Goal: Task Accomplishment & Management: Use online tool/utility

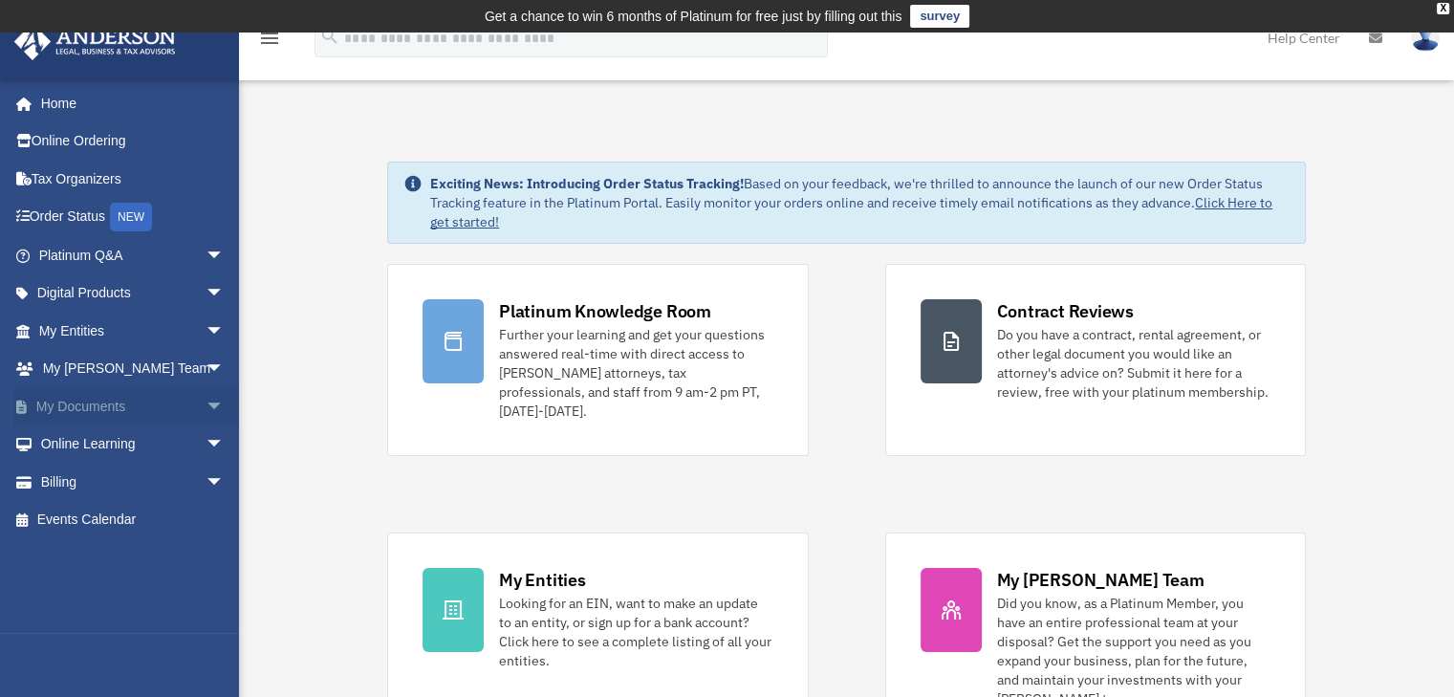
click at [206, 397] on span "arrow_drop_down" at bounding box center [225, 406] width 38 height 39
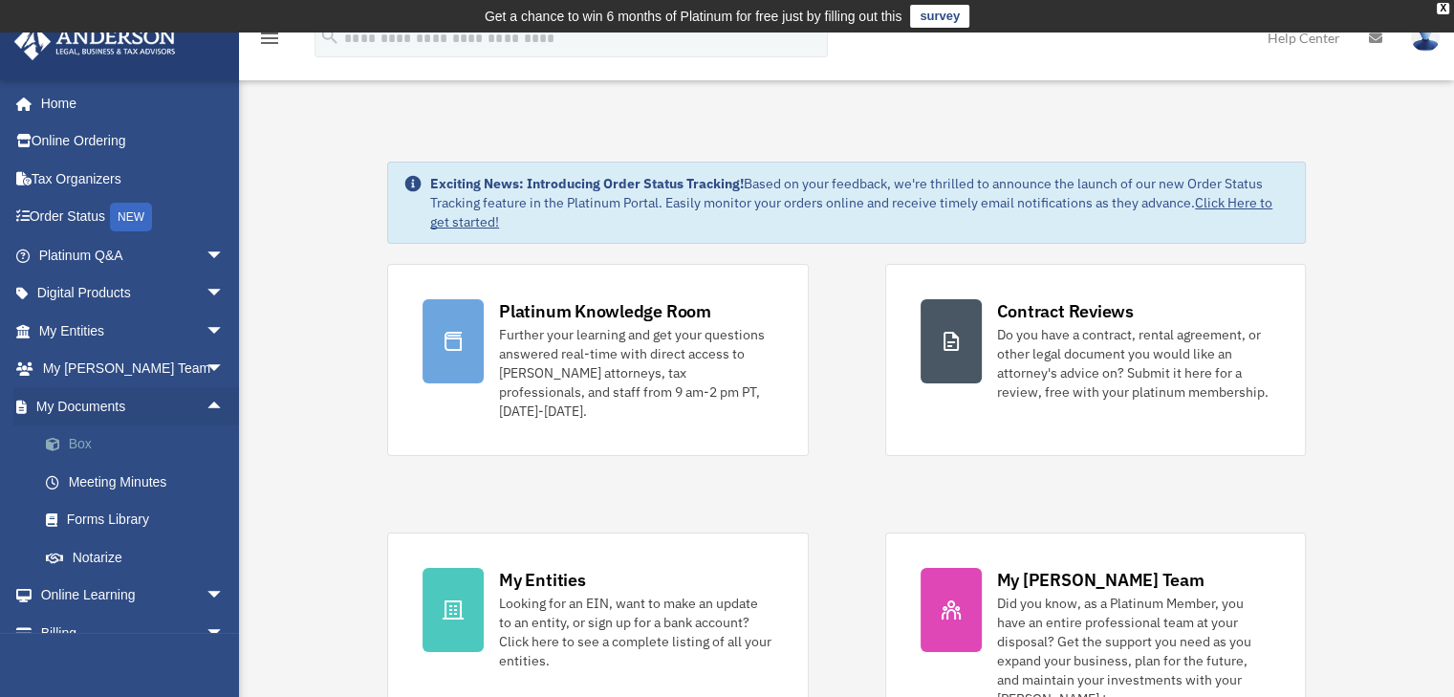
click at [90, 432] on link "Box" at bounding box center [140, 444] width 227 height 38
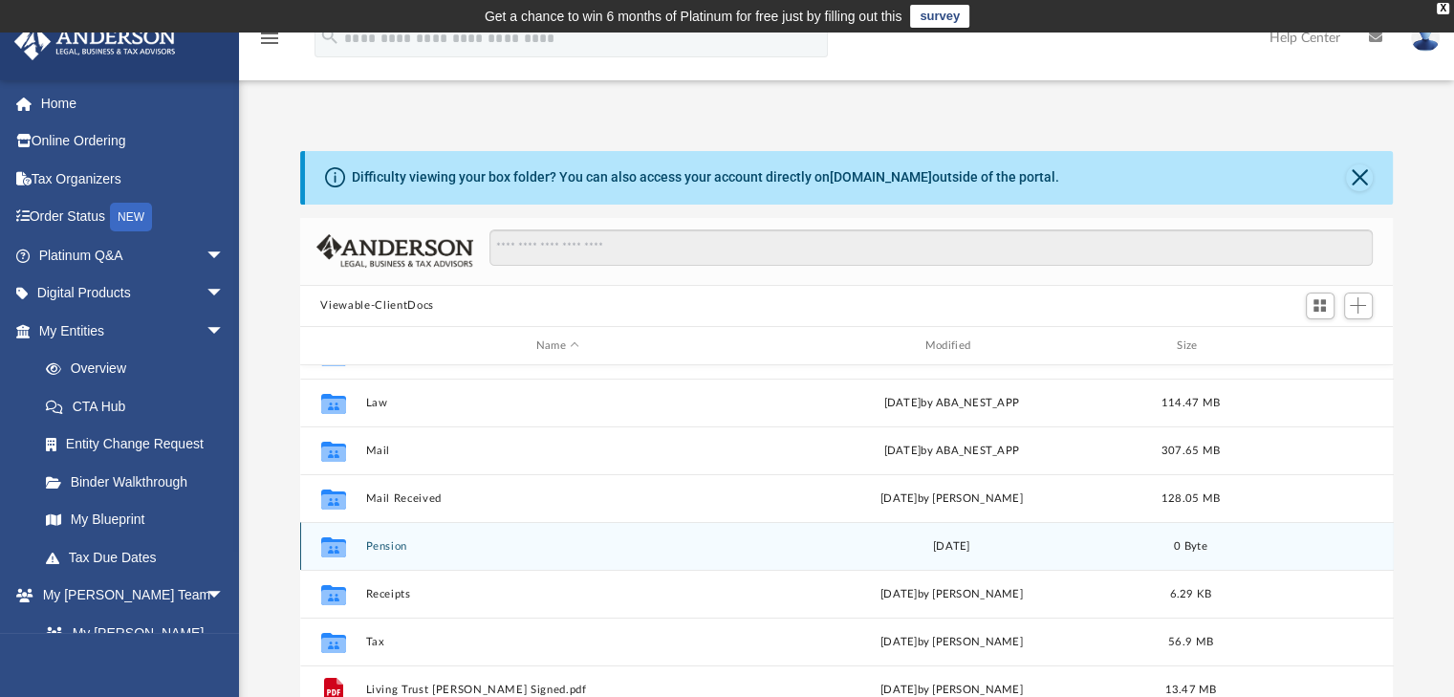
scroll to position [96, 0]
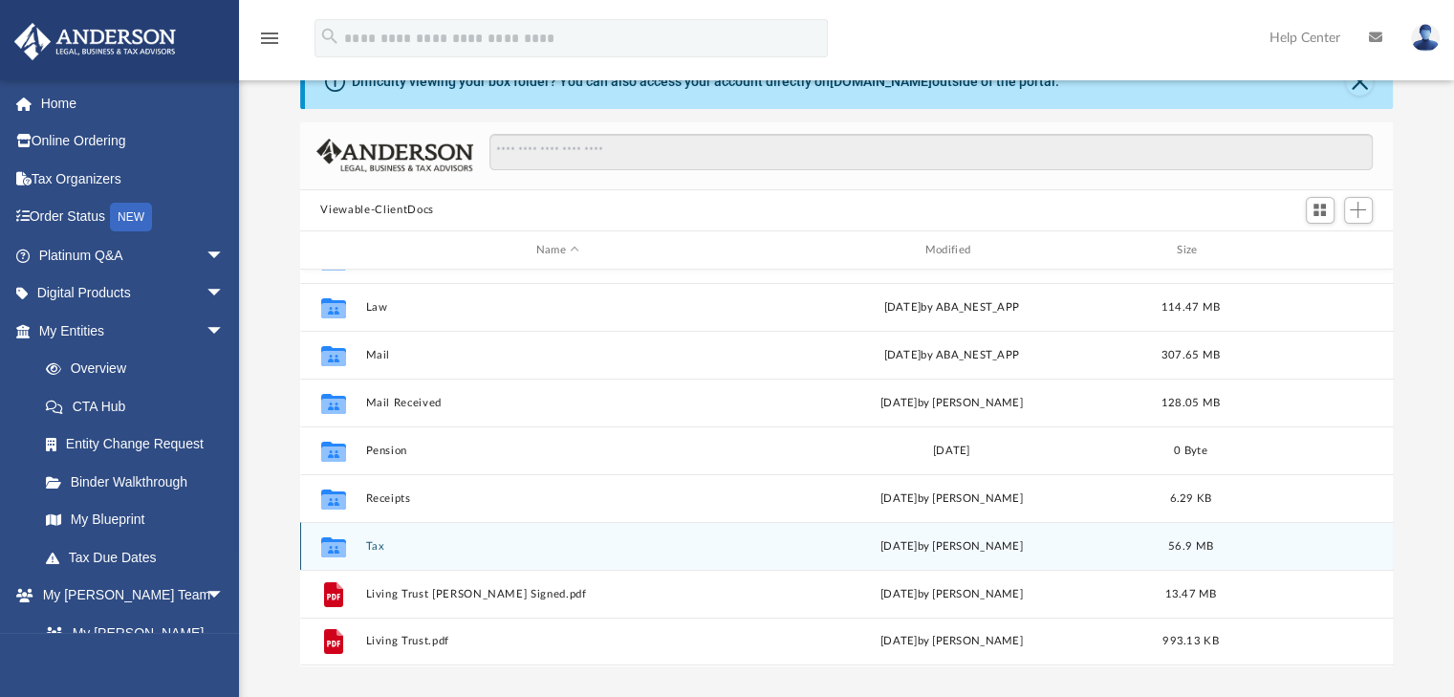
click at [381, 544] on button "Tax" at bounding box center [557, 546] width 385 height 12
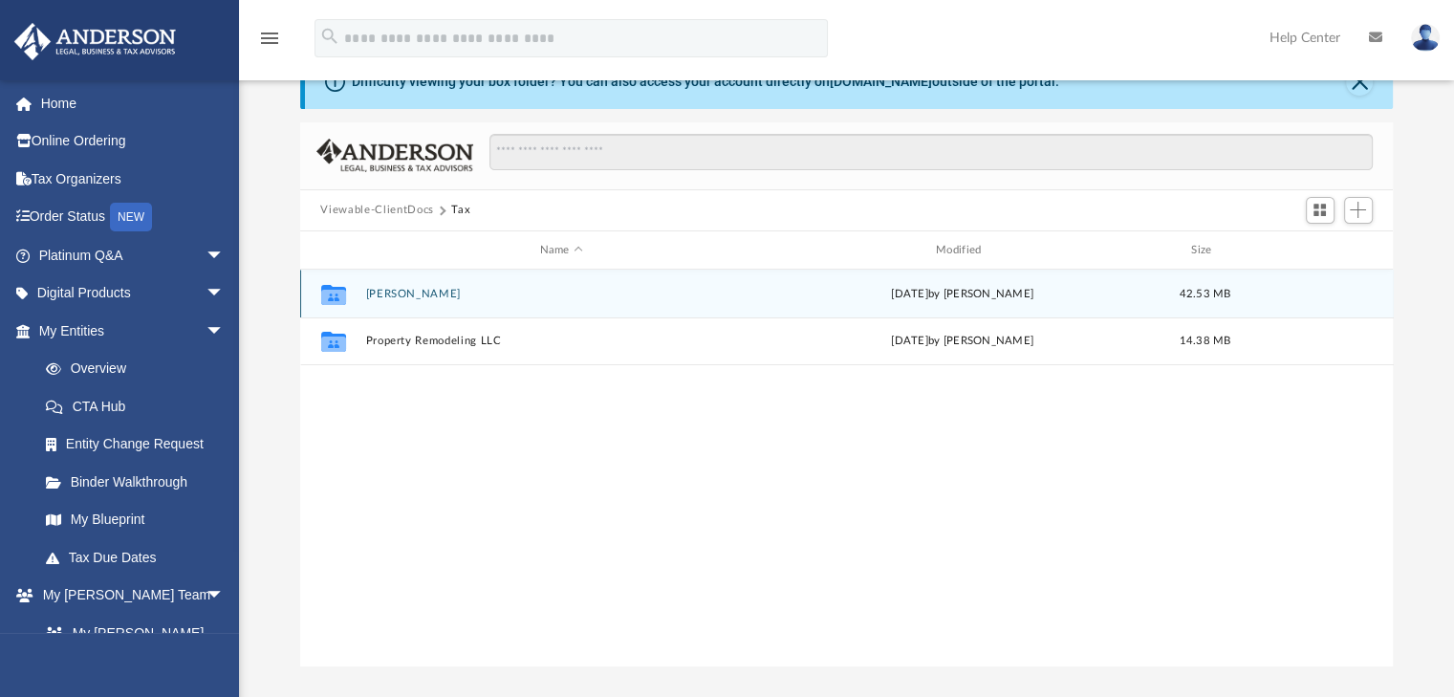
scroll to position [0, 0]
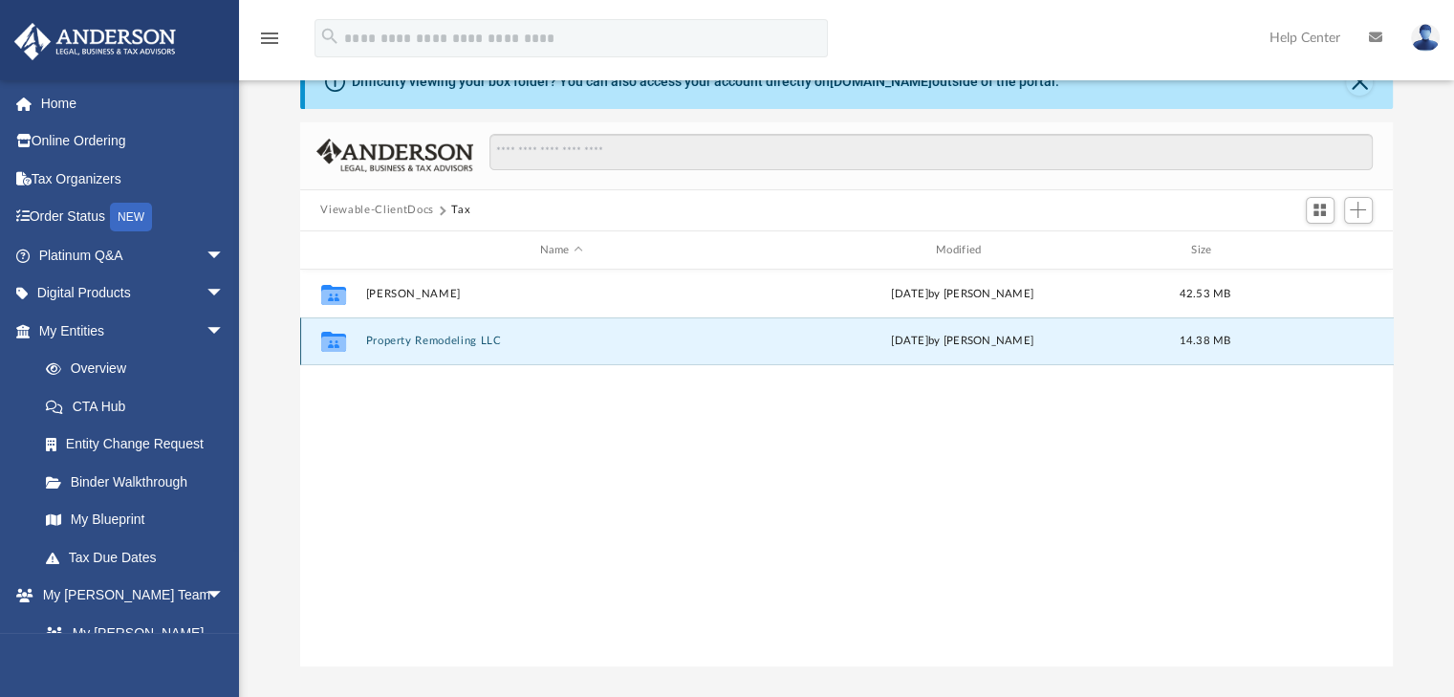
click at [464, 346] on button "Property Remodeling LLC" at bounding box center [561, 342] width 392 height 12
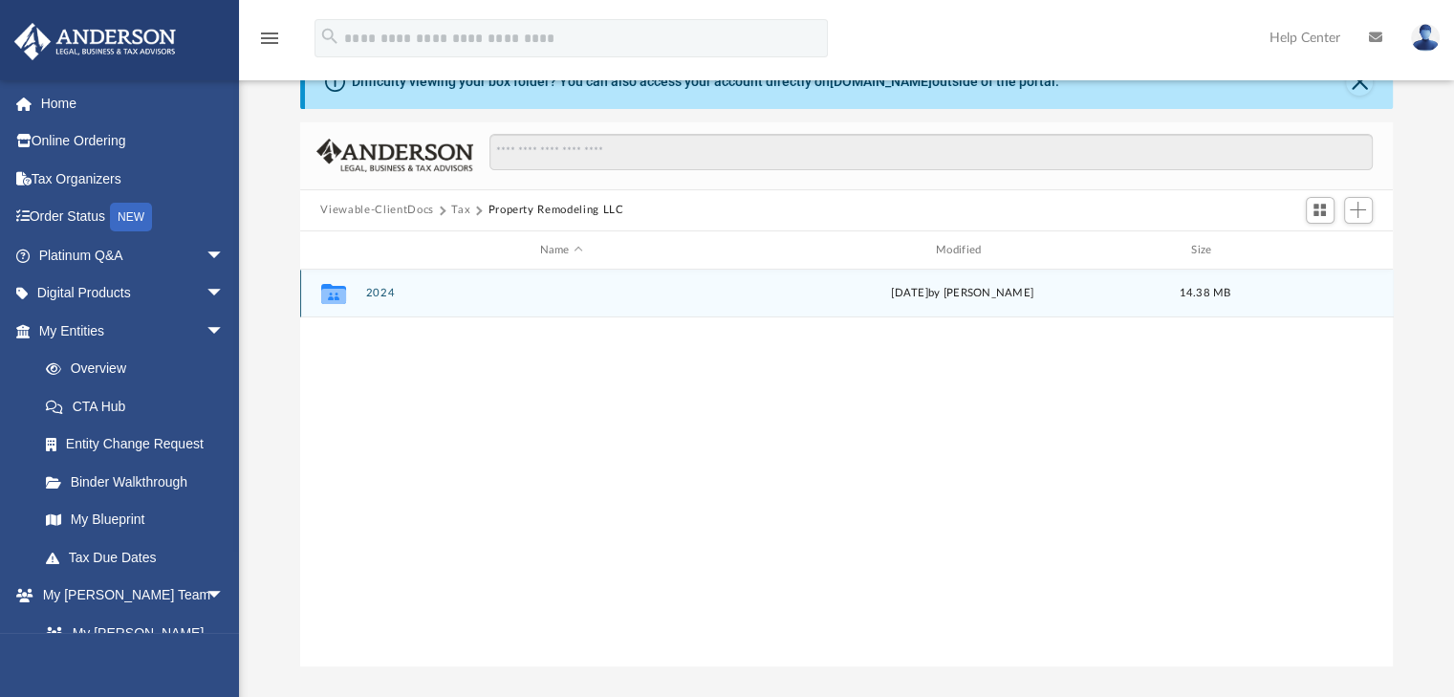
click at [379, 295] on button "2024" at bounding box center [561, 294] width 392 height 12
click at [424, 288] on button "Digital Tax Organizer" at bounding box center [561, 294] width 392 height 12
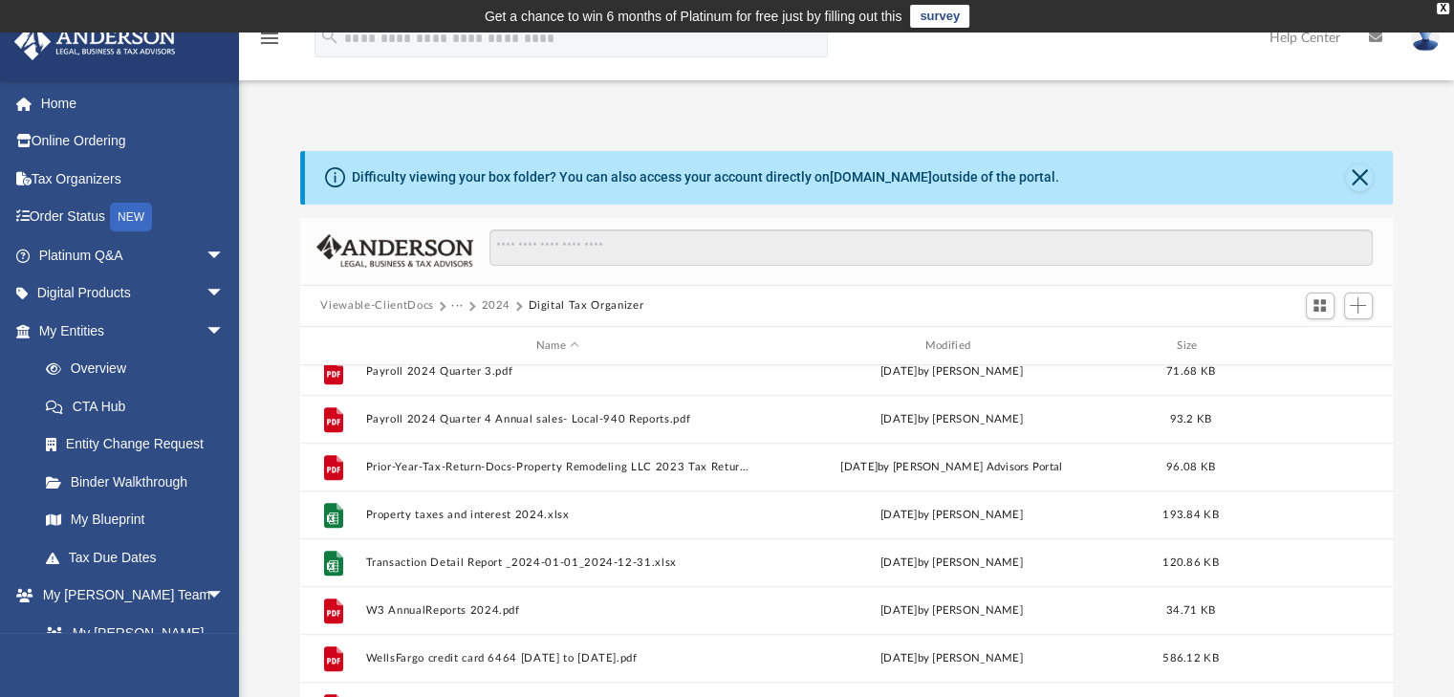
scroll to position [1420, 0]
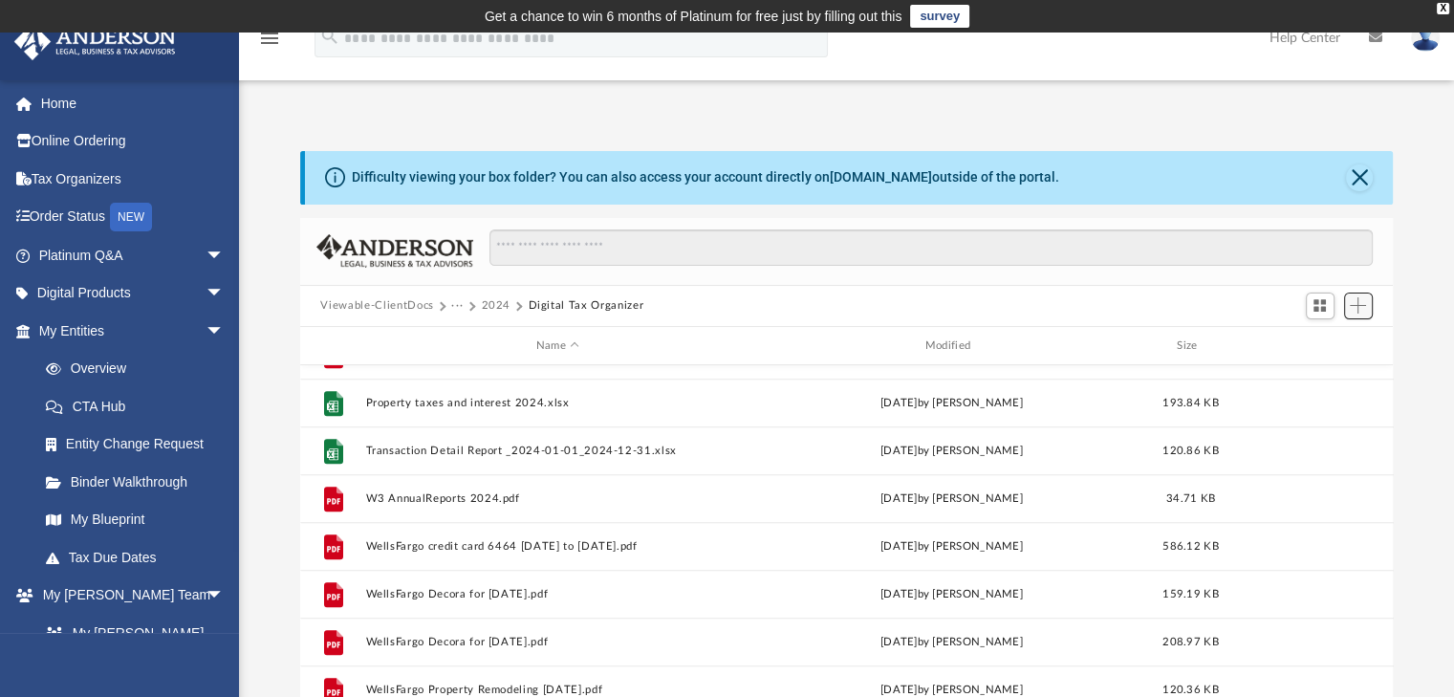
click at [1360, 314] on span "Add" at bounding box center [1358, 305] width 16 height 16
click at [1330, 340] on li "Upload" at bounding box center [1330, 344] width 61 height 20
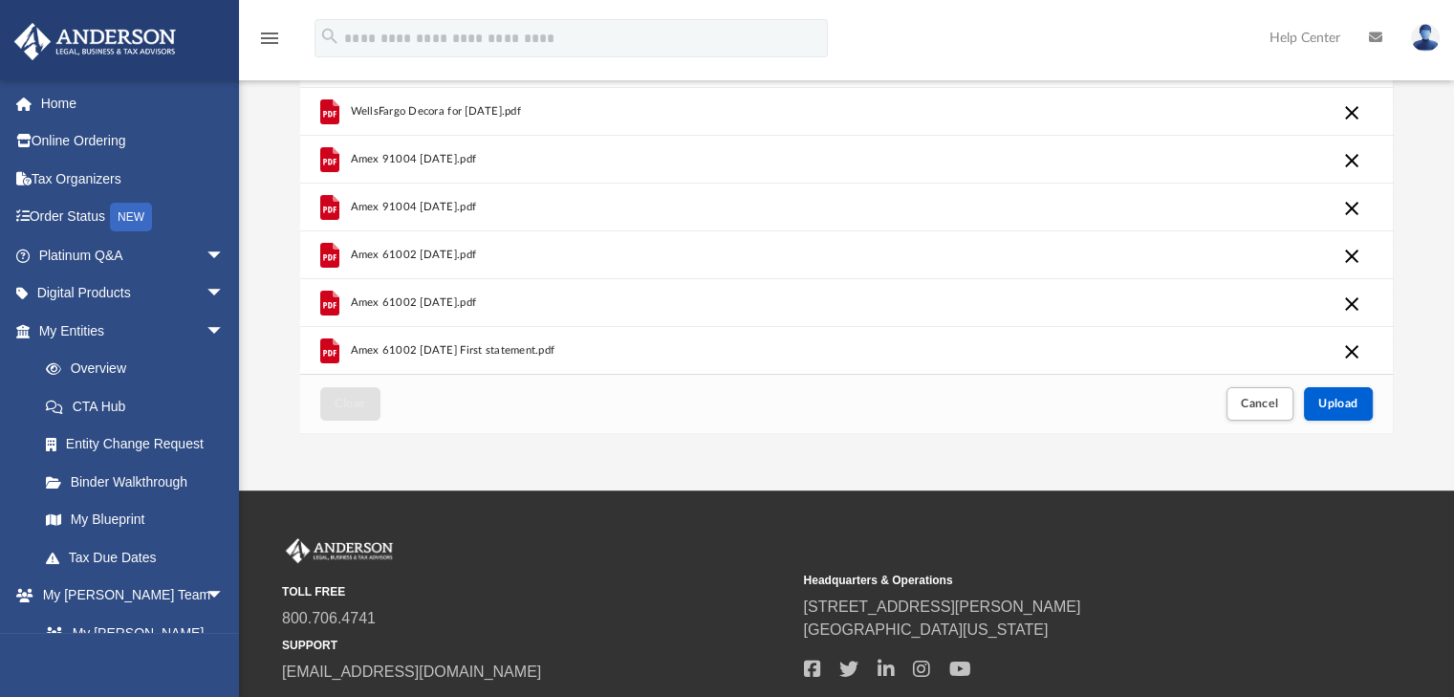
scroll to position [337, 0]
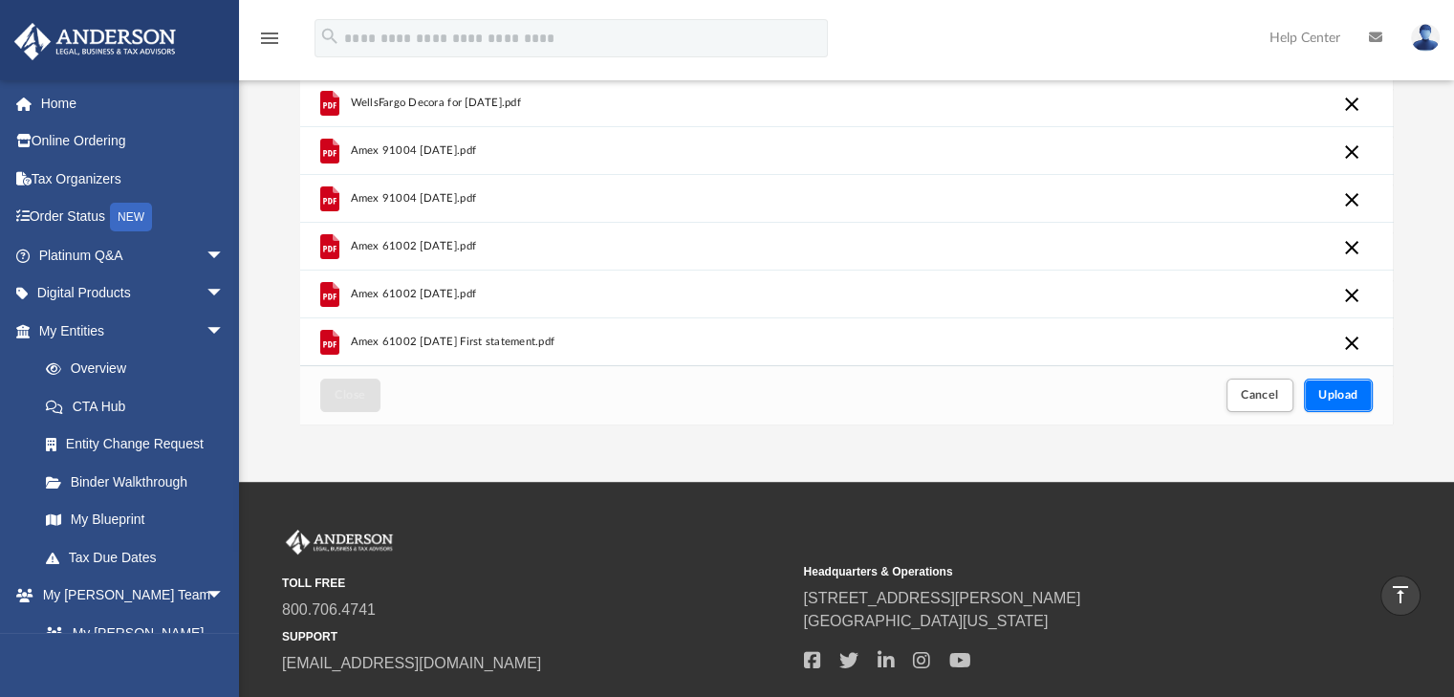
click at [1340, 392] on span "Upload" at bounding box center [1338, 394] width 40 height 11
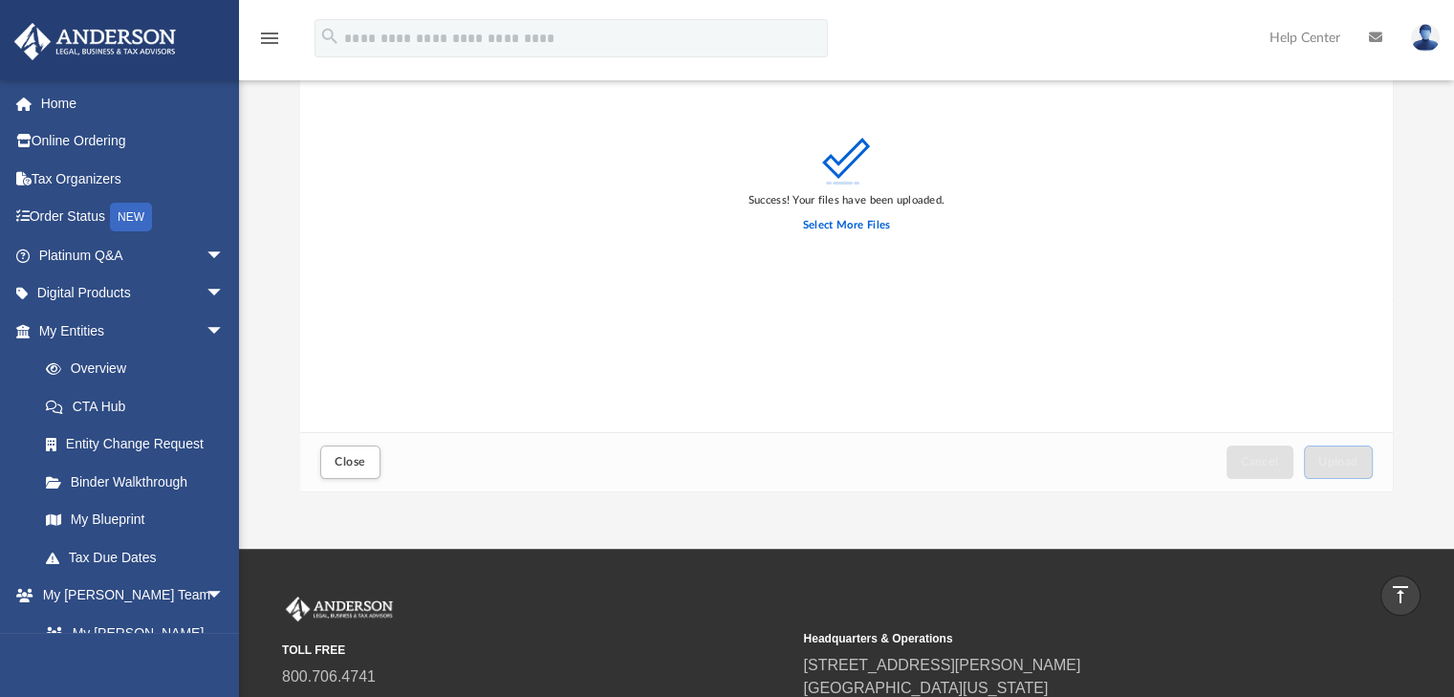
scroll to position [242, 0]
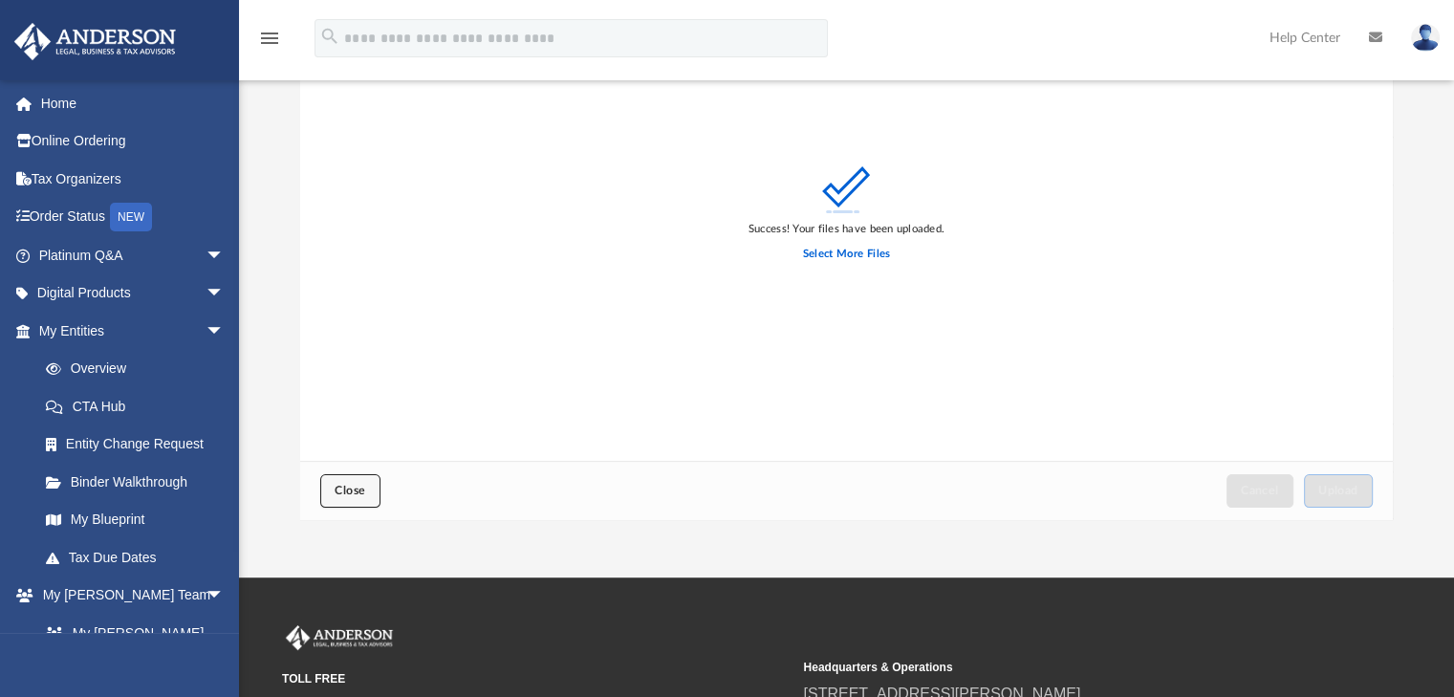
click at [368, 501] on button "Close" at bounding box center [349, 490] width 59 height 33
